Goal: Information Seeking & Learning: Learn about a topic

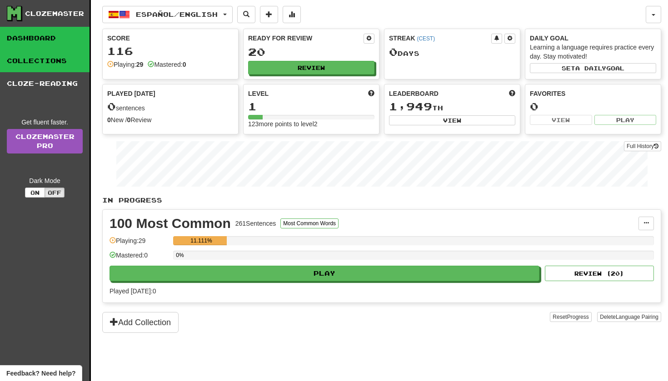
click at [79, 55] on link "Collections" at bounding box center [45, 61] width 90 height 23
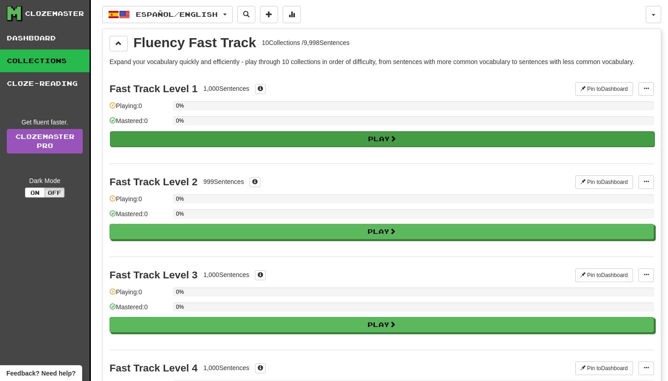
click at [220, 137] on button "Play" at bounding box center [382, 138] width 544 height 15
select select "**"
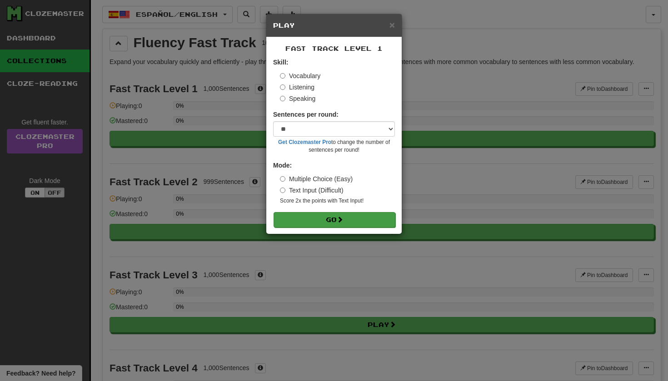
click at [299, 220] on button "Go" at bounding box center [335, 219] width 122 height 15
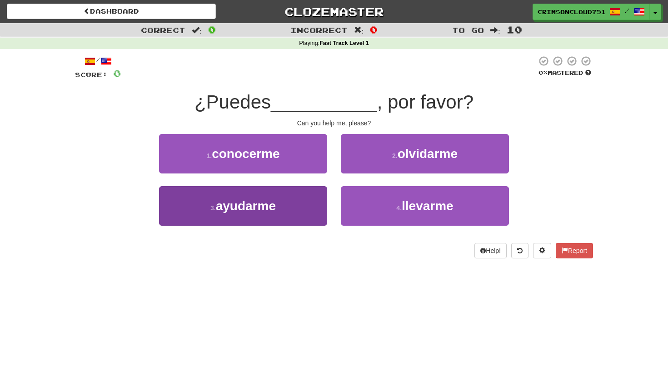
click at [299, 212] on button "3 . ayudarme" at bounding box center [243, 206] width 168 height 40
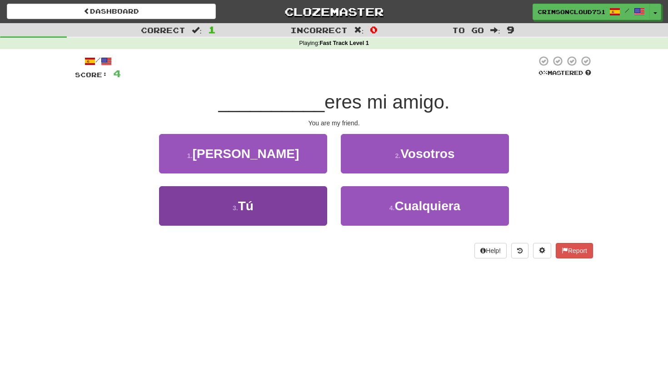
click at [283, 191] on button "3 . Tú" at bounding box center [243, 206] width 168 height 40
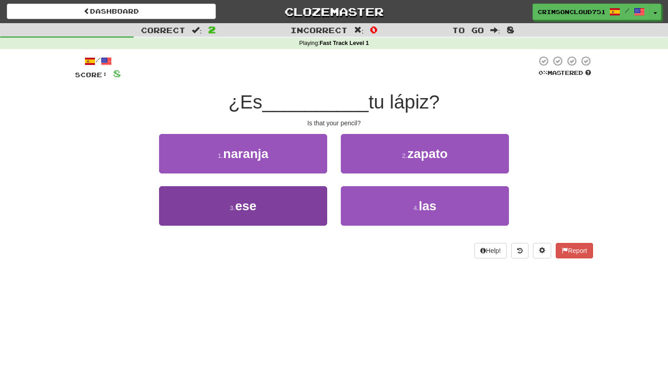
click at [311, 193] on button "3 . ese" at bounding box center [243, 206] width 168 height 40
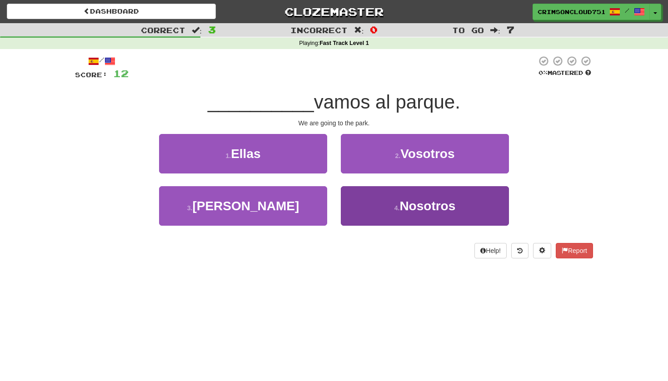
click at [359, 204] on button "4 . Nosotros" at bounding box center [425, 206] width 168 height 40
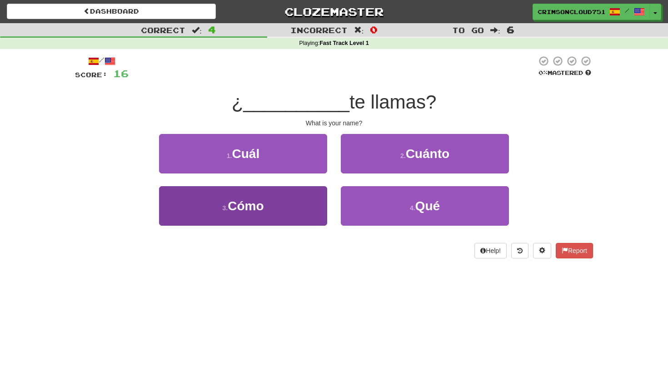
click at [310, 197] on button "3 . Cómo" at bounding box center [243, 206] width 168 height 40
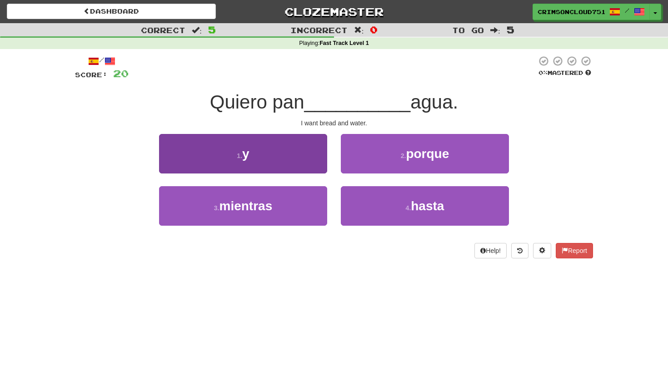
click at [305, 171] on button "1 . y" at bounding box center [243, 154] width 168 height 40
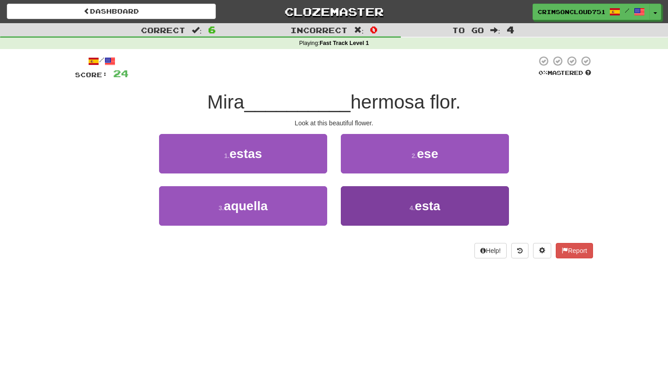
click at [366, 215] on button "4 . esta" at bounding box center [425, 206] width 168 height 40
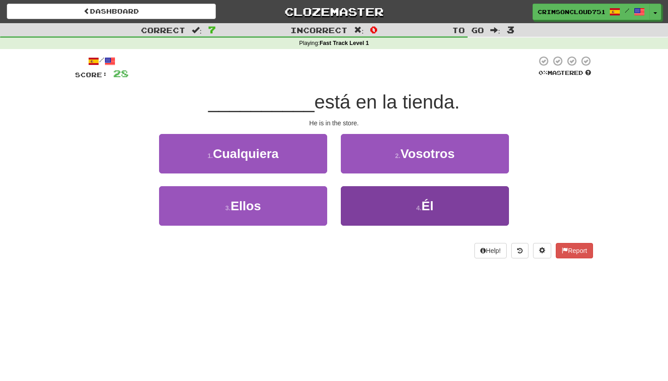
click at [348, 211] on button "4 . Él" at bounding box center [425, 206] width 168 height 40
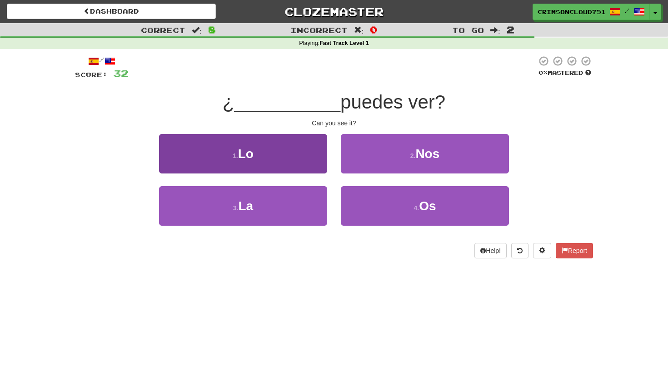
click at [287, 150] on button "1 . Lo" at bounding box center [243, 154] width 168 height 40
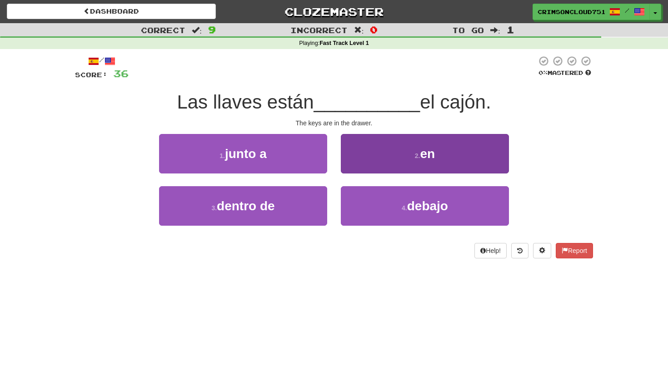
click at [399, 156] on button "2 . en" at bounding box center [425, 154] width 168 height 40
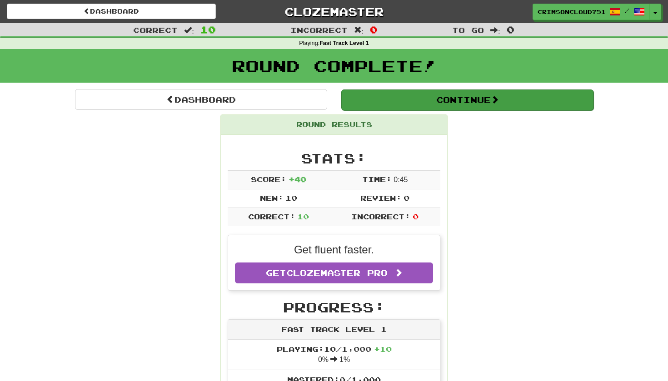
click at [424, 105] on button "Continue" at bounding box center [467, 100] width 252 height 21
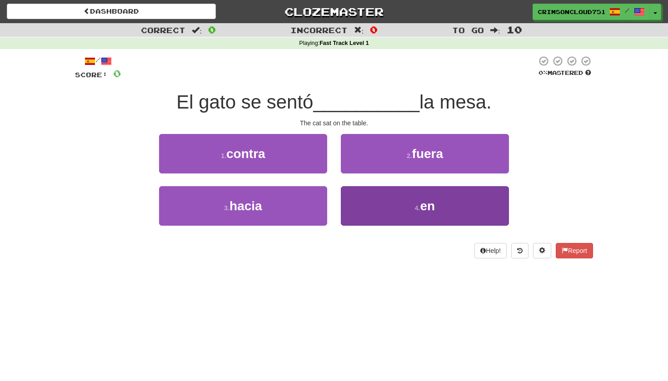
click at [386, 201] on button "4 . en" at bounding box center [425, 206] width 168 height 40
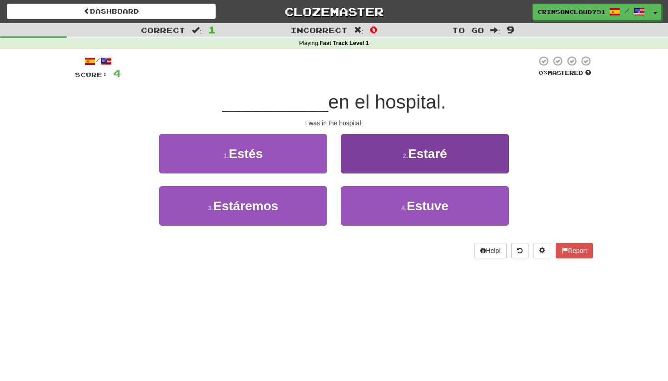
click at [356, 158] on button "2 . Estaré" at bounding box center [425, 154] width 168 height 40
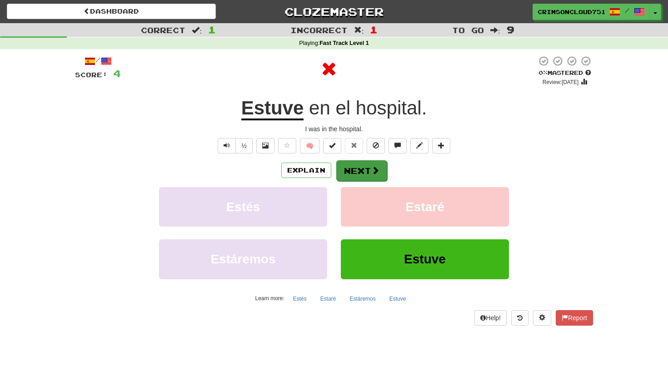
click at [354, 168] on button "Next" at bounding box center [361, 170] width 51 height 21
